Goal: Task Accomplishment & Management: Use online tool/utility

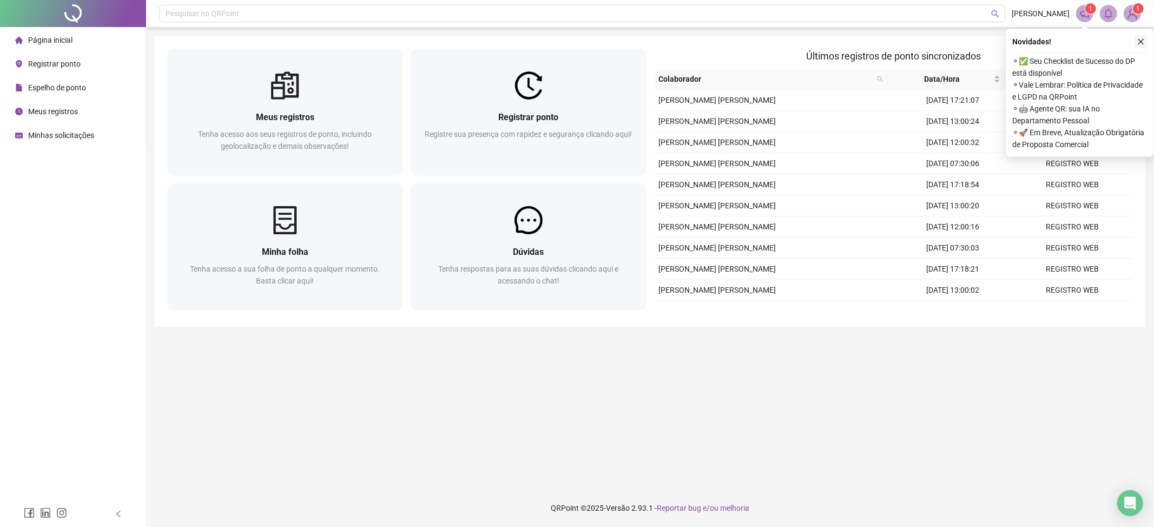
click at [1138, 41] on icon "close" at bounding box center [1141, 42] width 8 height 8
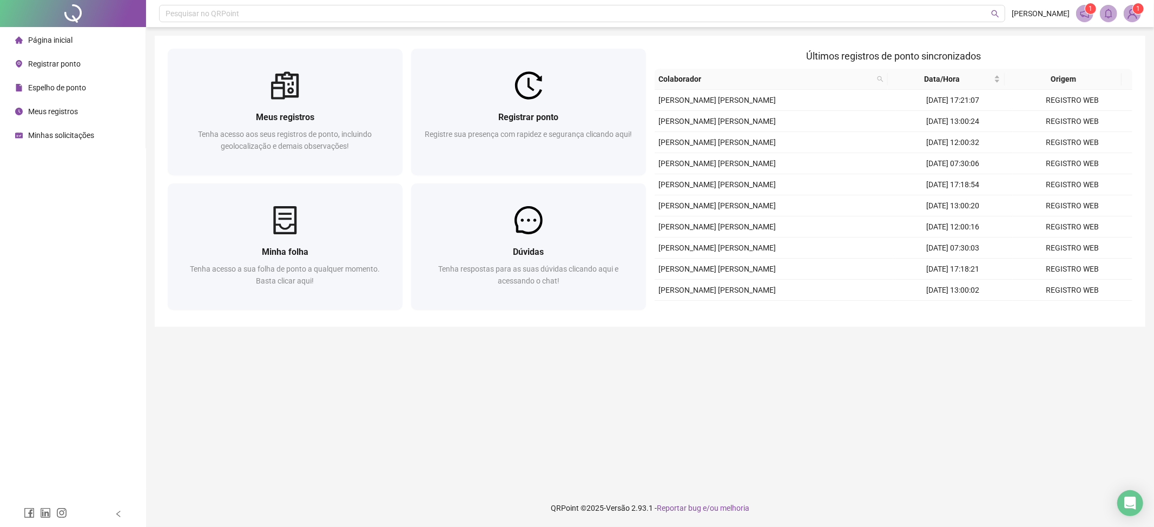
click at [1078, 18] on span at bounding box center [1084, 13] width 17 height 17
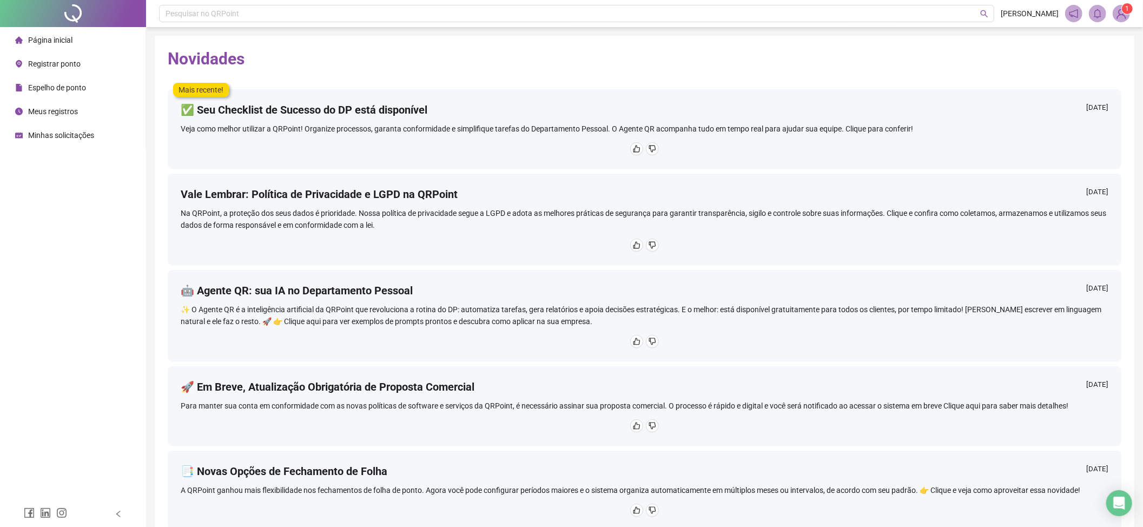
click at [47, 37] on span "Página inicial" at bounding box center [50, 40] width 44 height 9
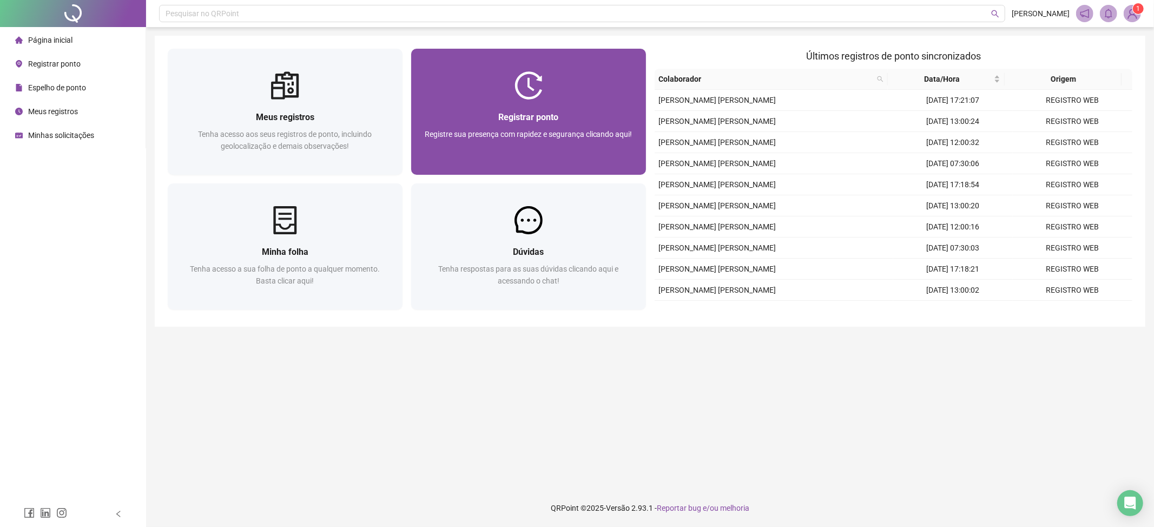
click at [453, 130] on span "Registre sua presença com rapidez e segurança clicando aqui!" at bounding box center [529, 134] width 208 height 9
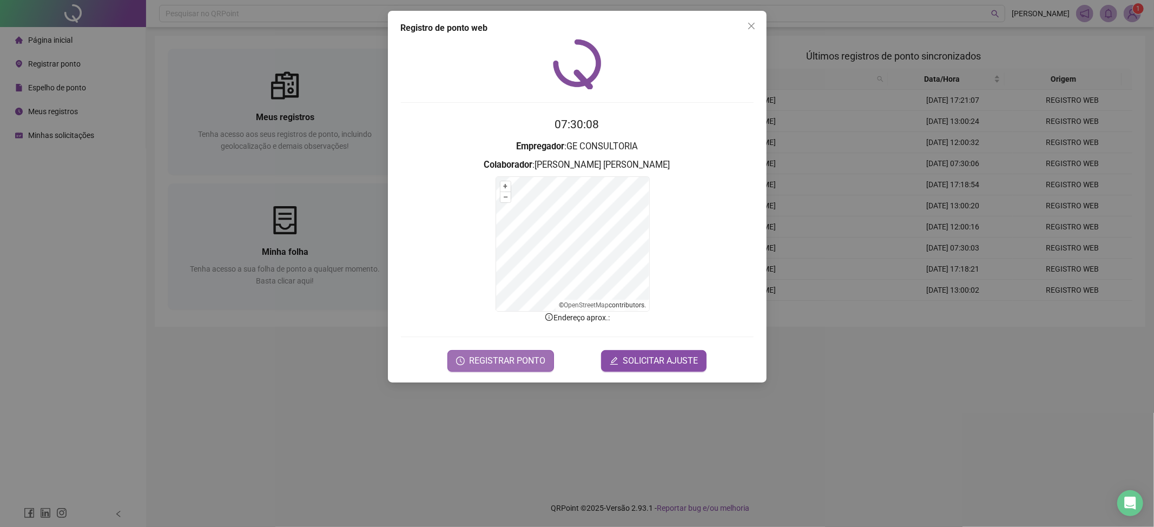
click at [472, 366] on span "REGISTRAR PONTO" at bounding box center [507, 360] width 76 height 13
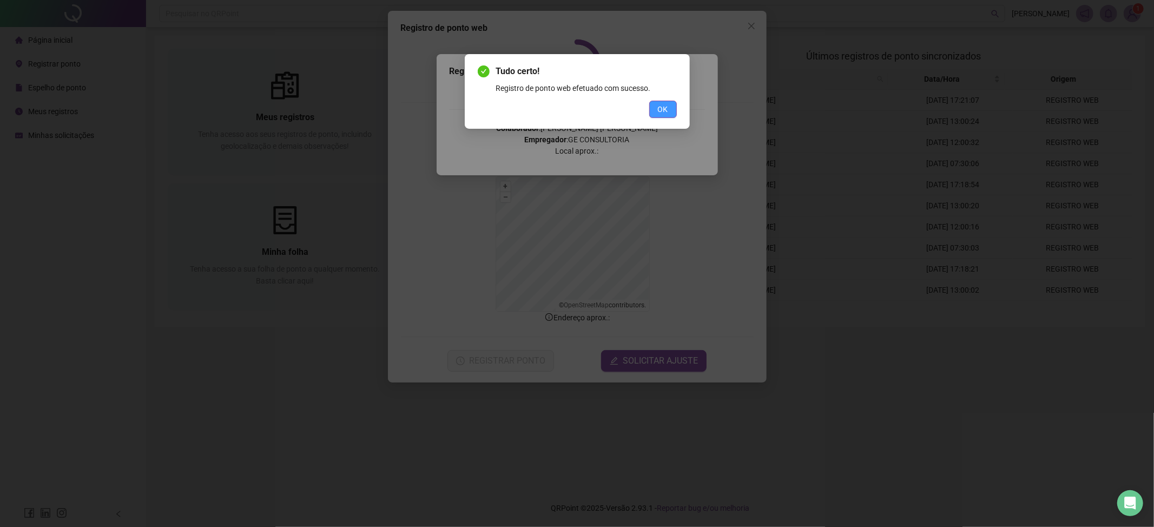
click at [673, 106] on button "OK" at bounding box center [663, 109] width 28 height 17
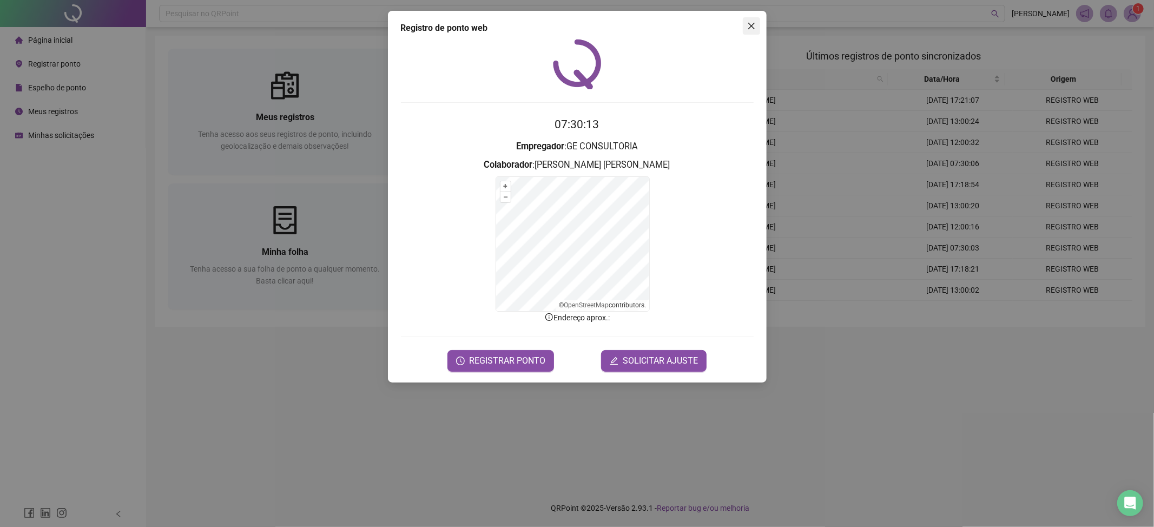
click at [747, 29] on icon "close" at bounding box center [751, 26] width 9 height 9
